Goal: Register for event/course

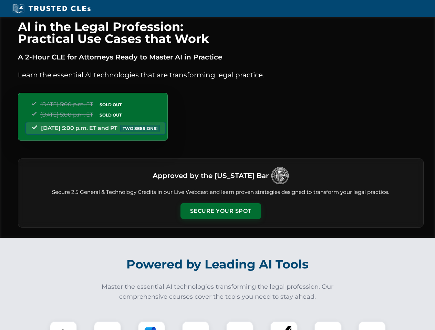
click at [220, 211] on button "Secure Your Spot" at bounding box center [220, 211] width 81 height 16
click at [63, 326] on img at bounding box center [63, 335] width 20 height 20
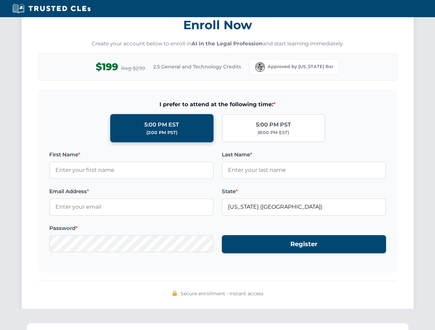
scroll to position [676, 0]
